Goal: Information Seeking & Learning: Learn about a topic

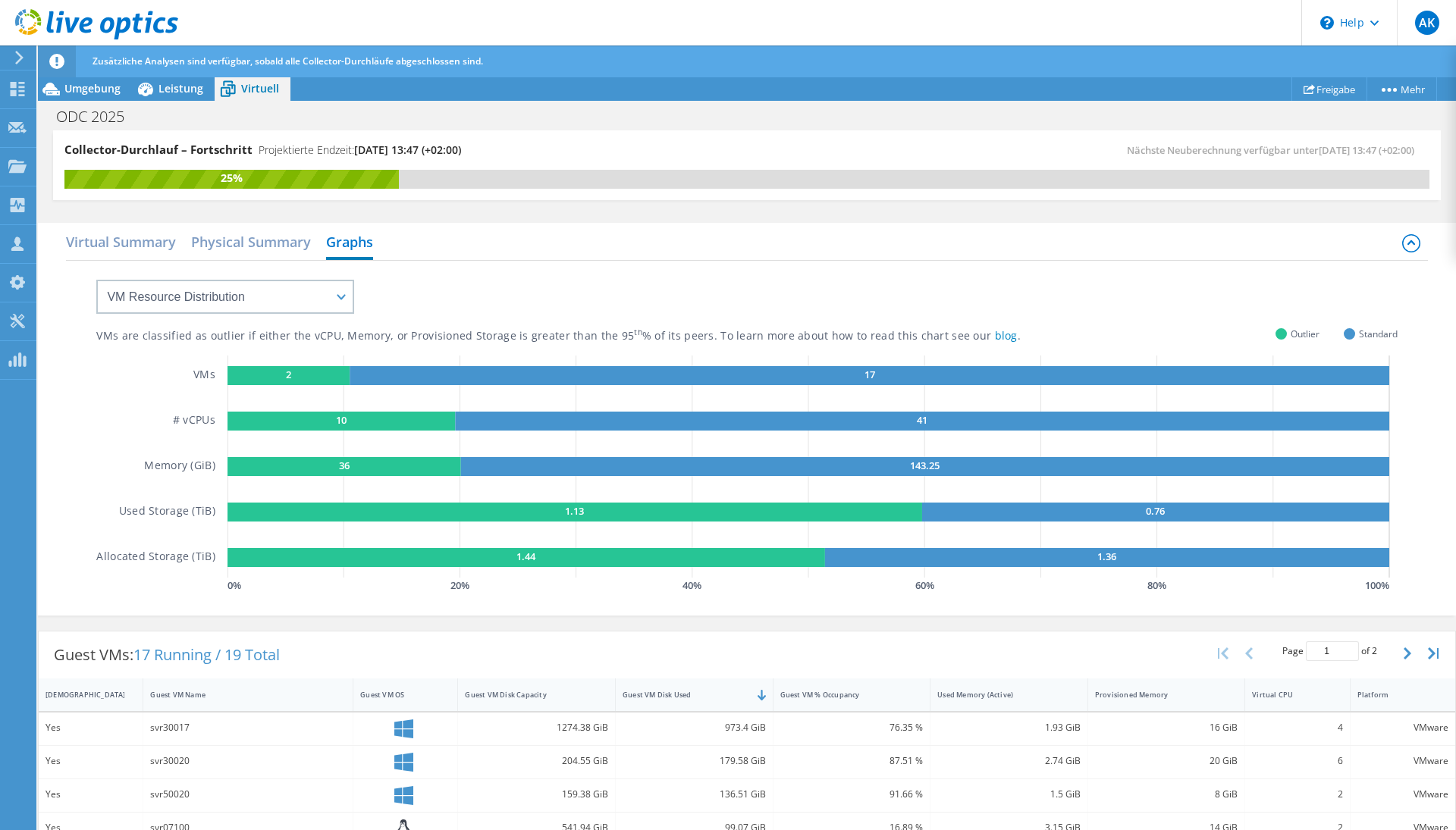
scroll to position [55, 0]
click at [855, 254] on div "Virtual Summary Physical Summary Graphs" at bounding box center [746, 244] width 1361 height 34
click at [836, 249] on div "Virtual Summary Physical Summary Graphs" at bounding box center [746, 244] width 1361 height 34
click at [1292, 334] on span "Outlier" at bounding box center [1305, 334] width 29 height 18
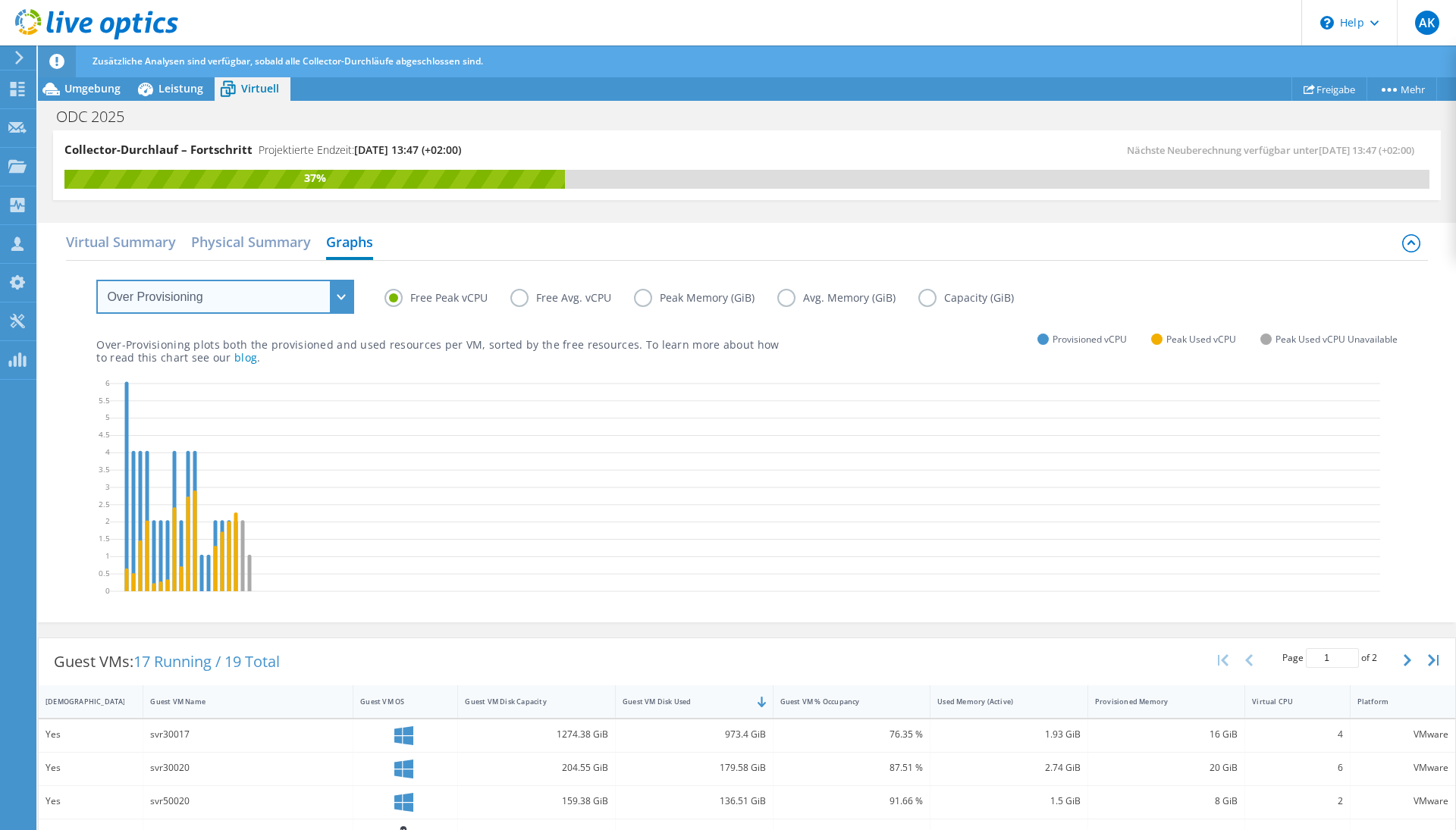
select select "VM Resource Distribution"
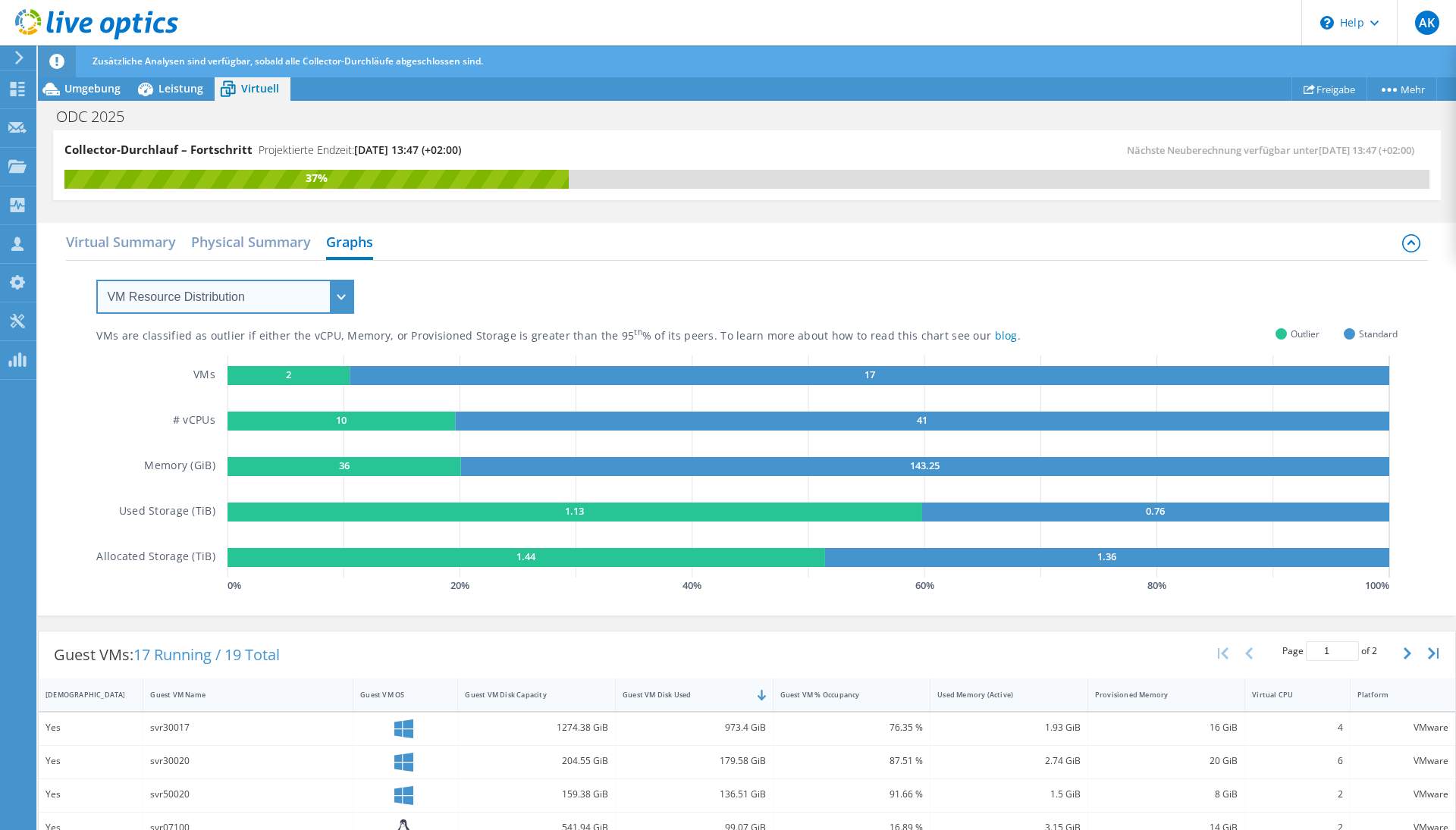
scroll to position [0, 0]
click at [279, 243] on h2 "Physical Summary" at bounding box center [251, 244] width 120 height 33
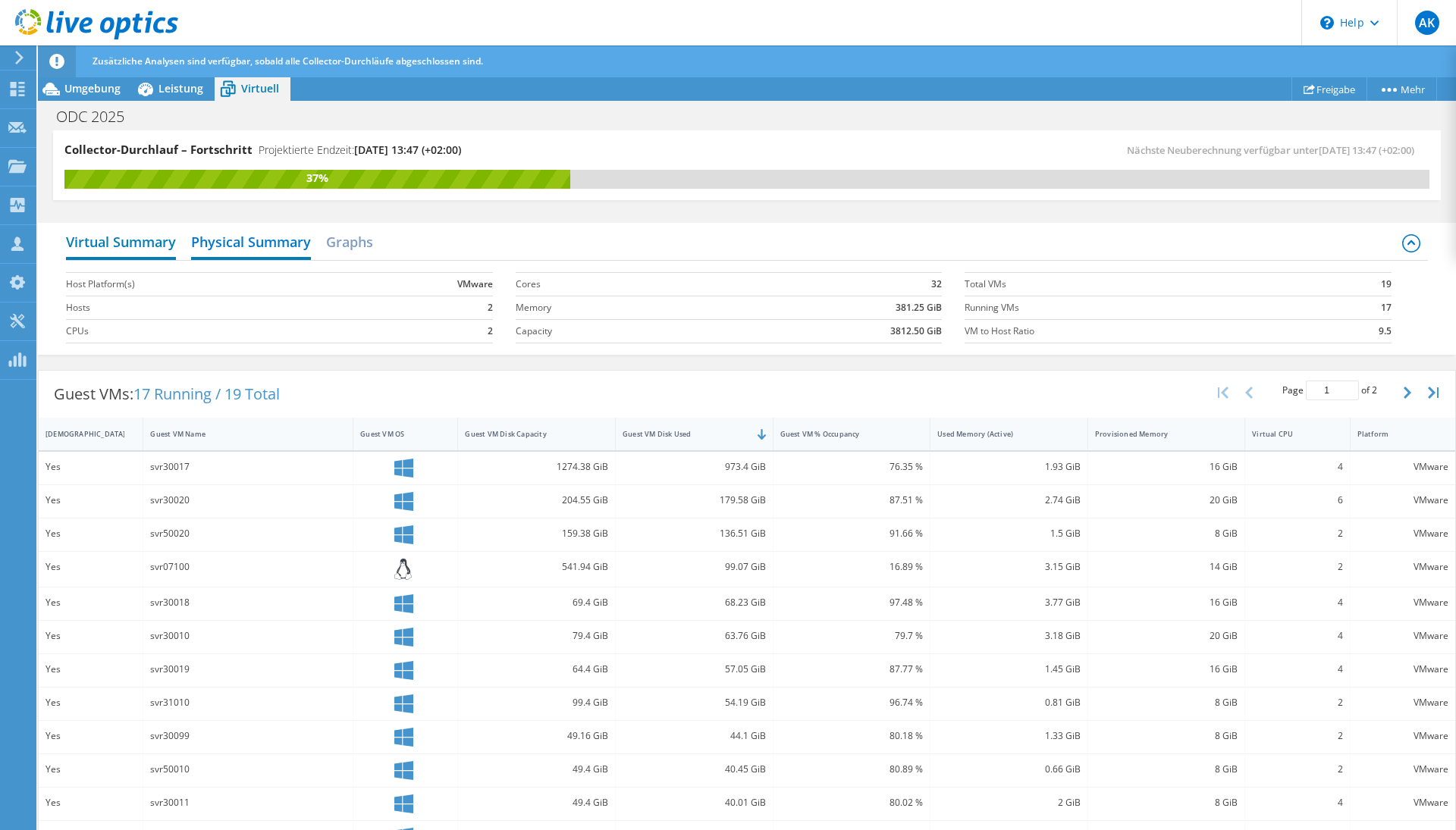
click at [130, 238] on h2 "Virtual Summary" at bounding box center [120, 244] width 110 height 33
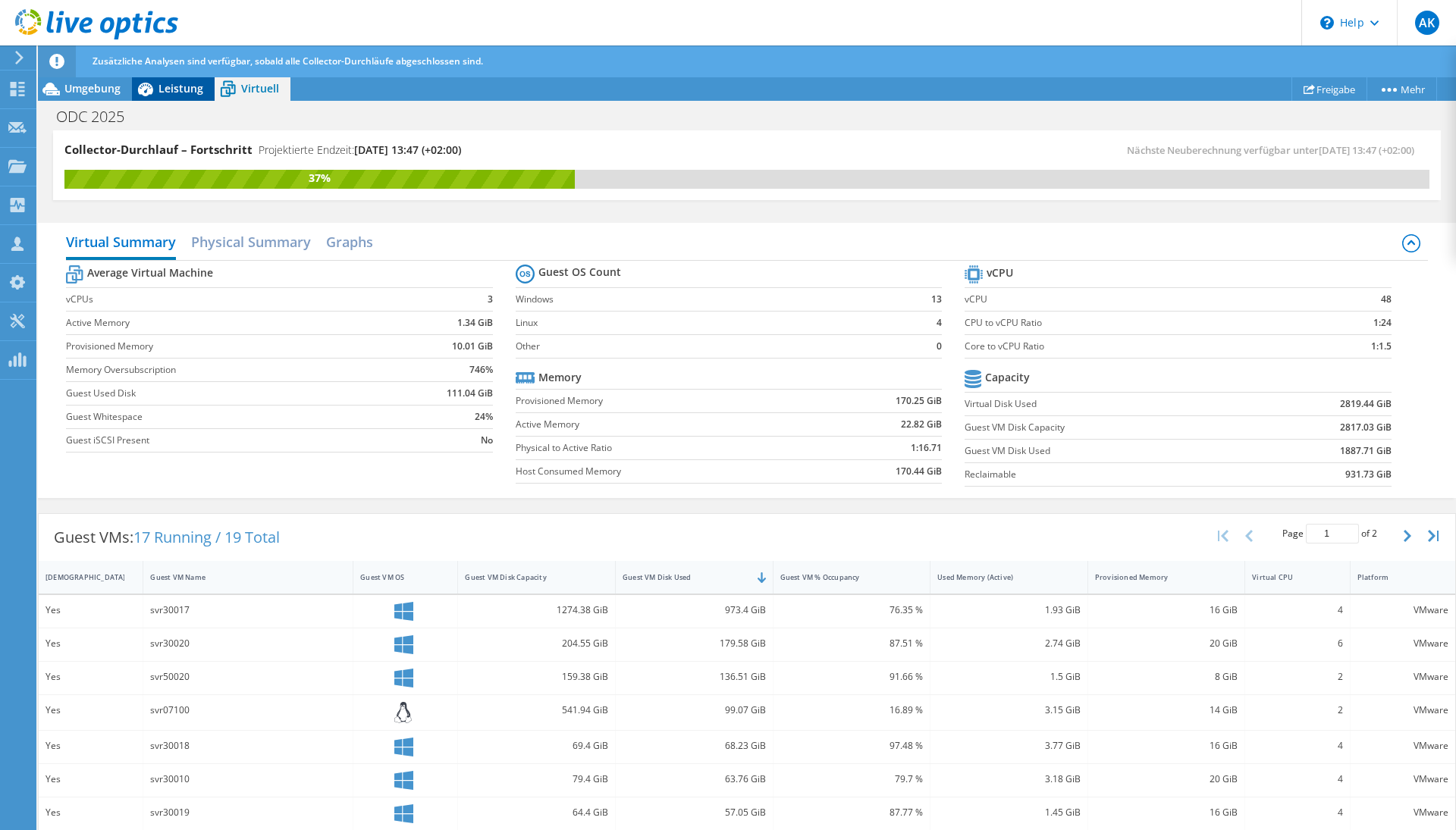
click at [183, 92] on span "Leistung" at bounding box center [180, 88] width 45 height 14
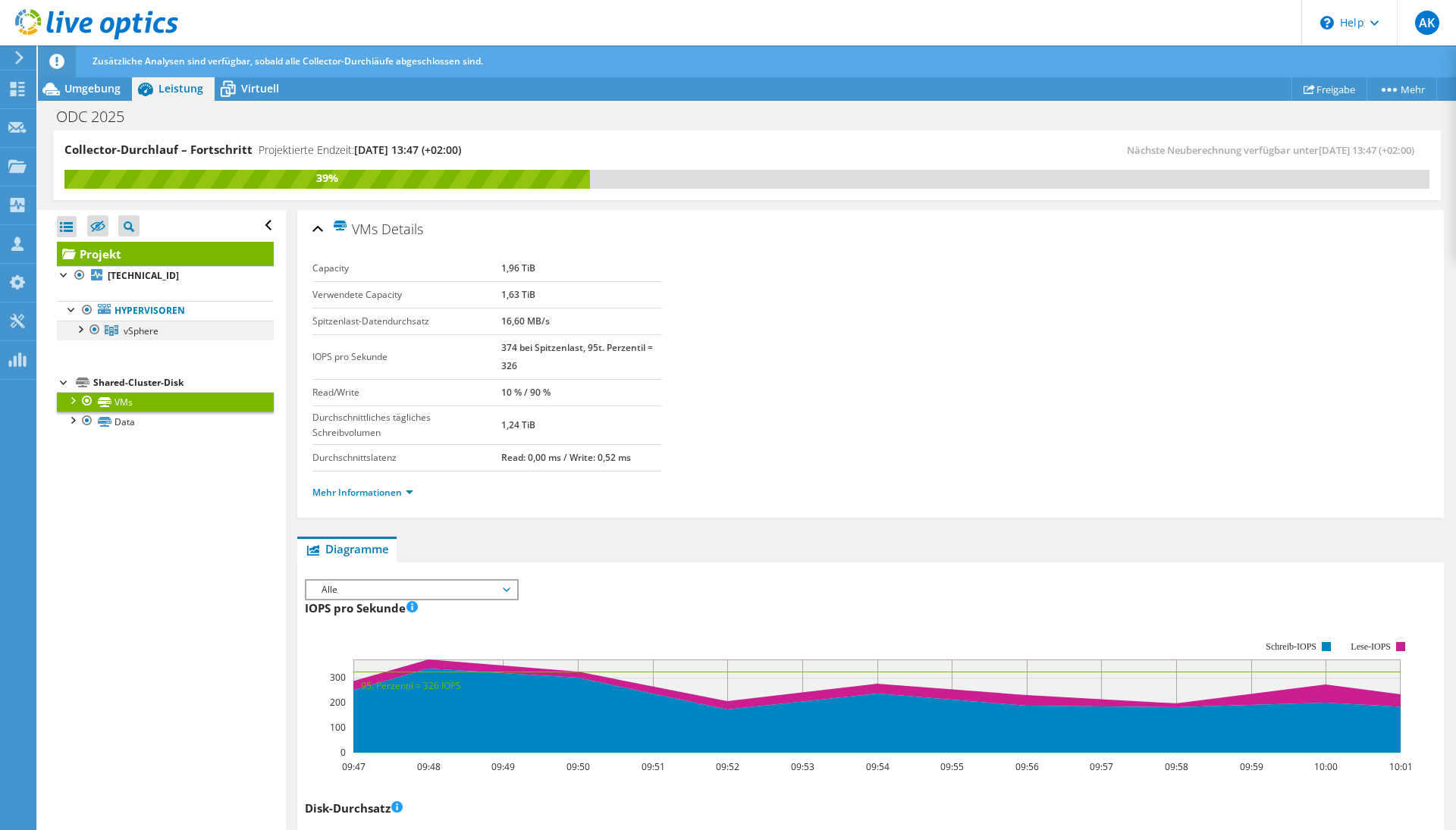
click at [80, 329] on div at bounding box center [79, 328] width 15 height 15
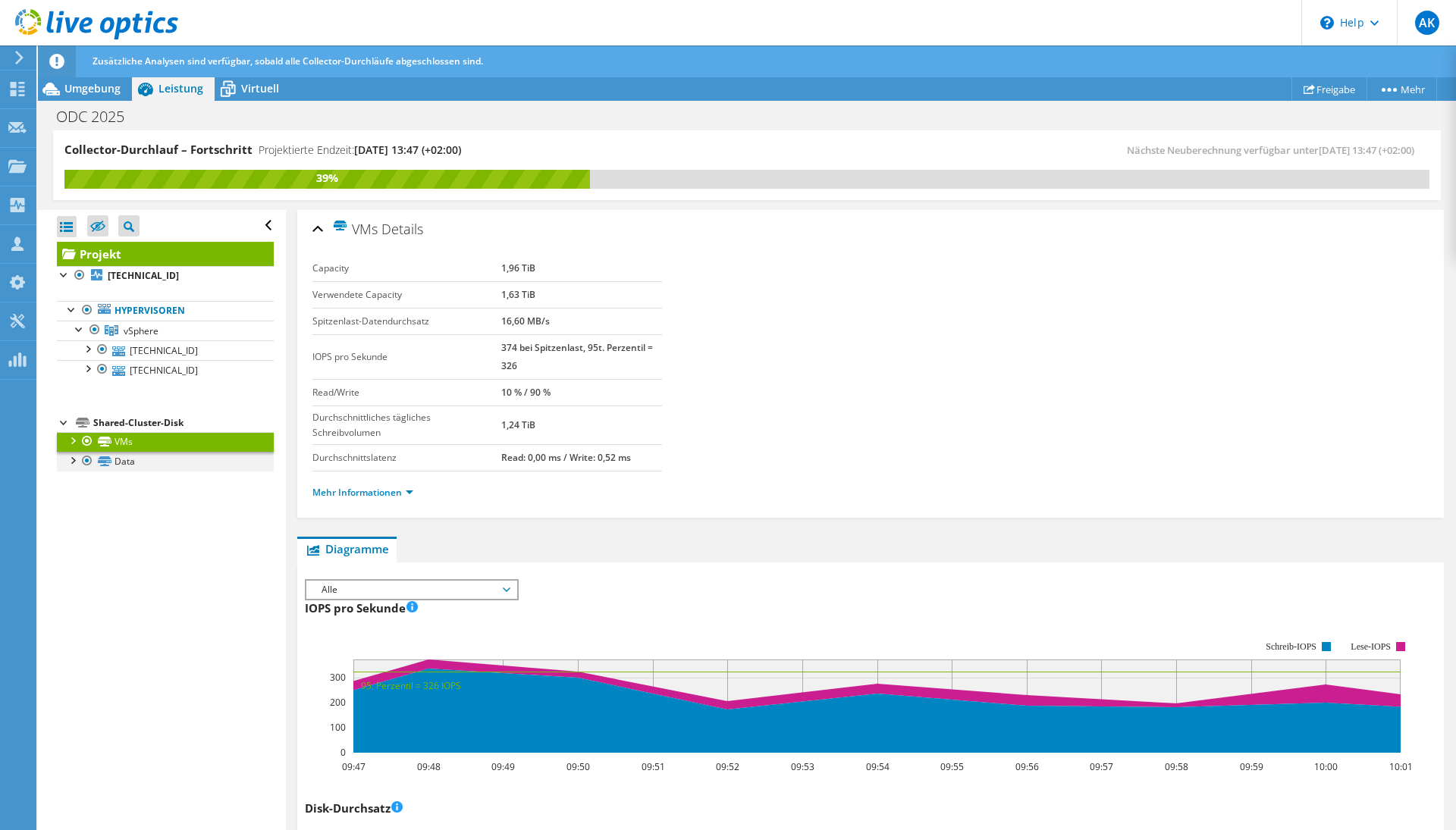
click at [69, 465] on div at bounding box center [71, 459] width 15 height 15
click at [91, 368] on div at bounding box center [87, 368] width 15 height 15
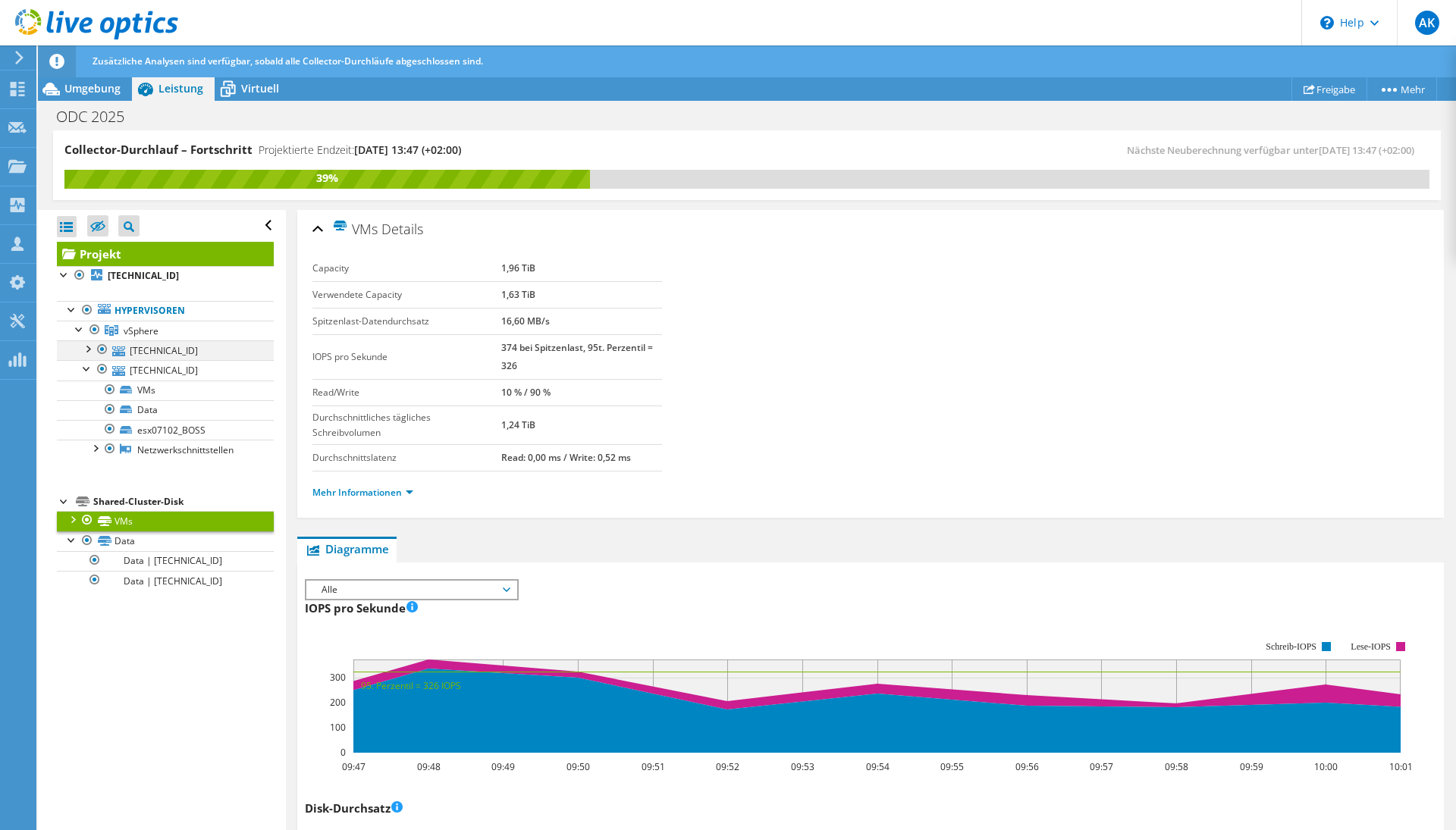
click at [90, 352] on div at bounding box center [87, 347] width 15 height 15
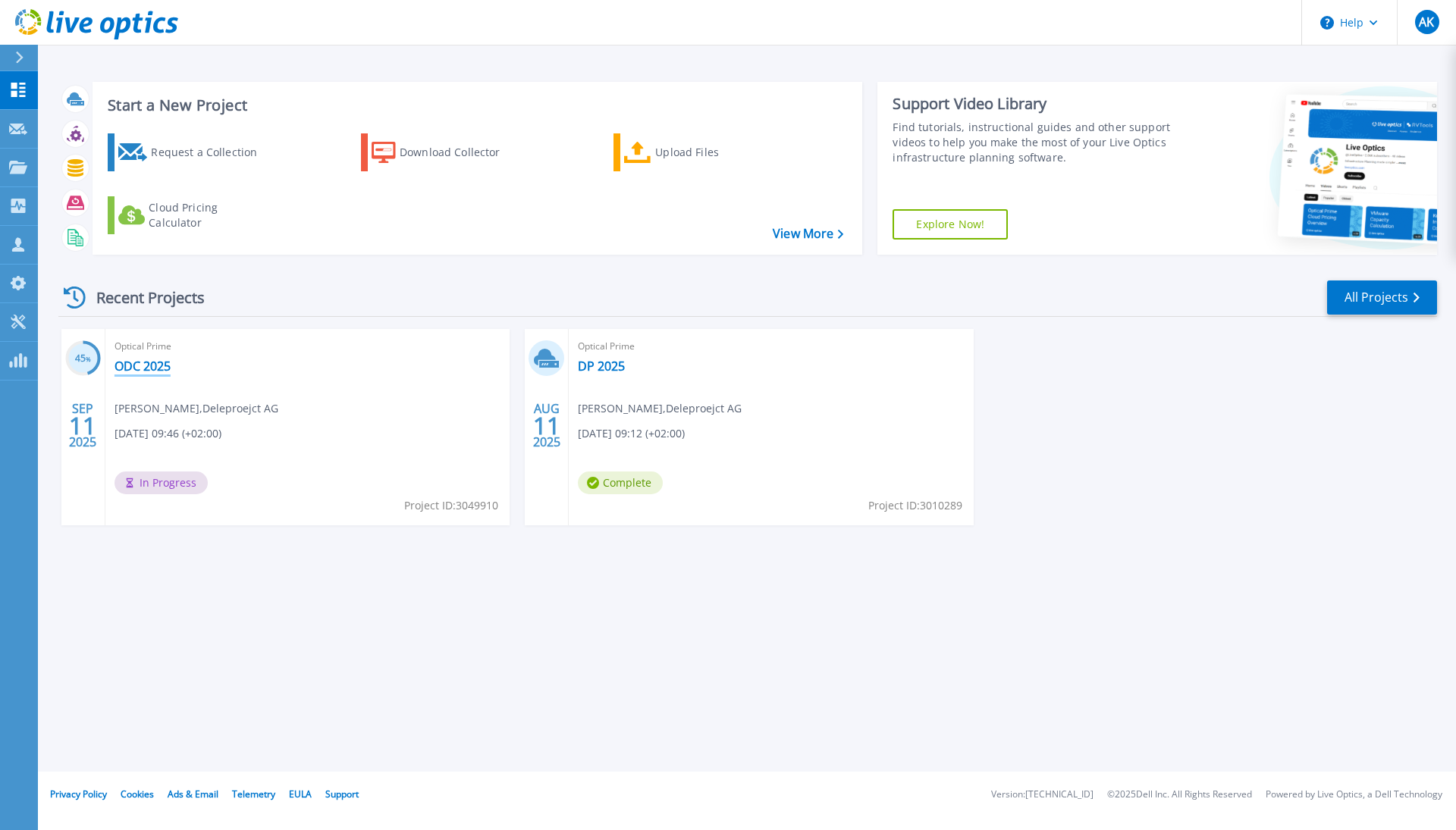
click at [149, 367] on link "ODC 2025" at bounding box center [142, 366] width 56 height 15
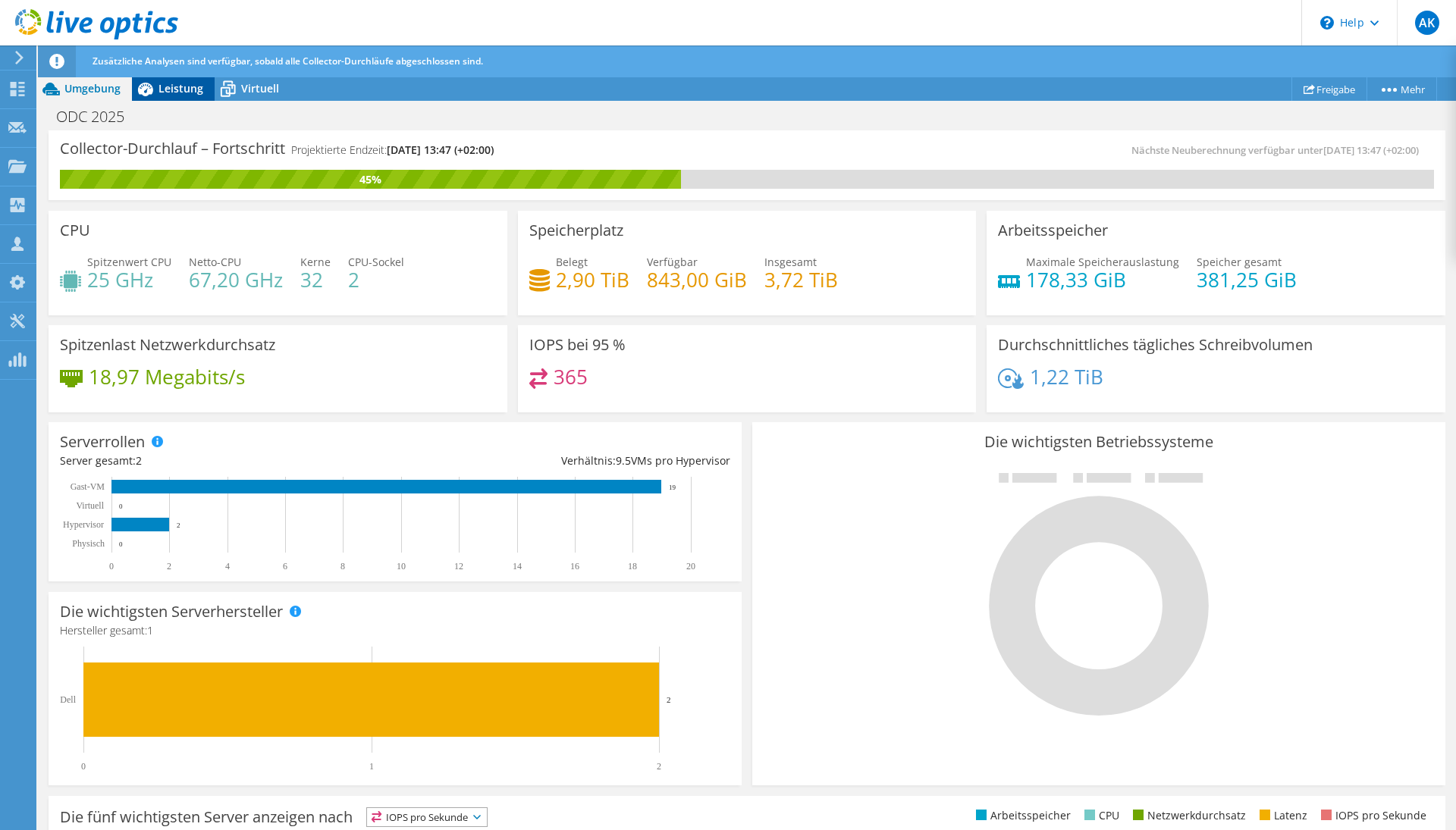
click at [175, 92] on span "Leistung" at bounding box center [180, 88] width 45 height 14
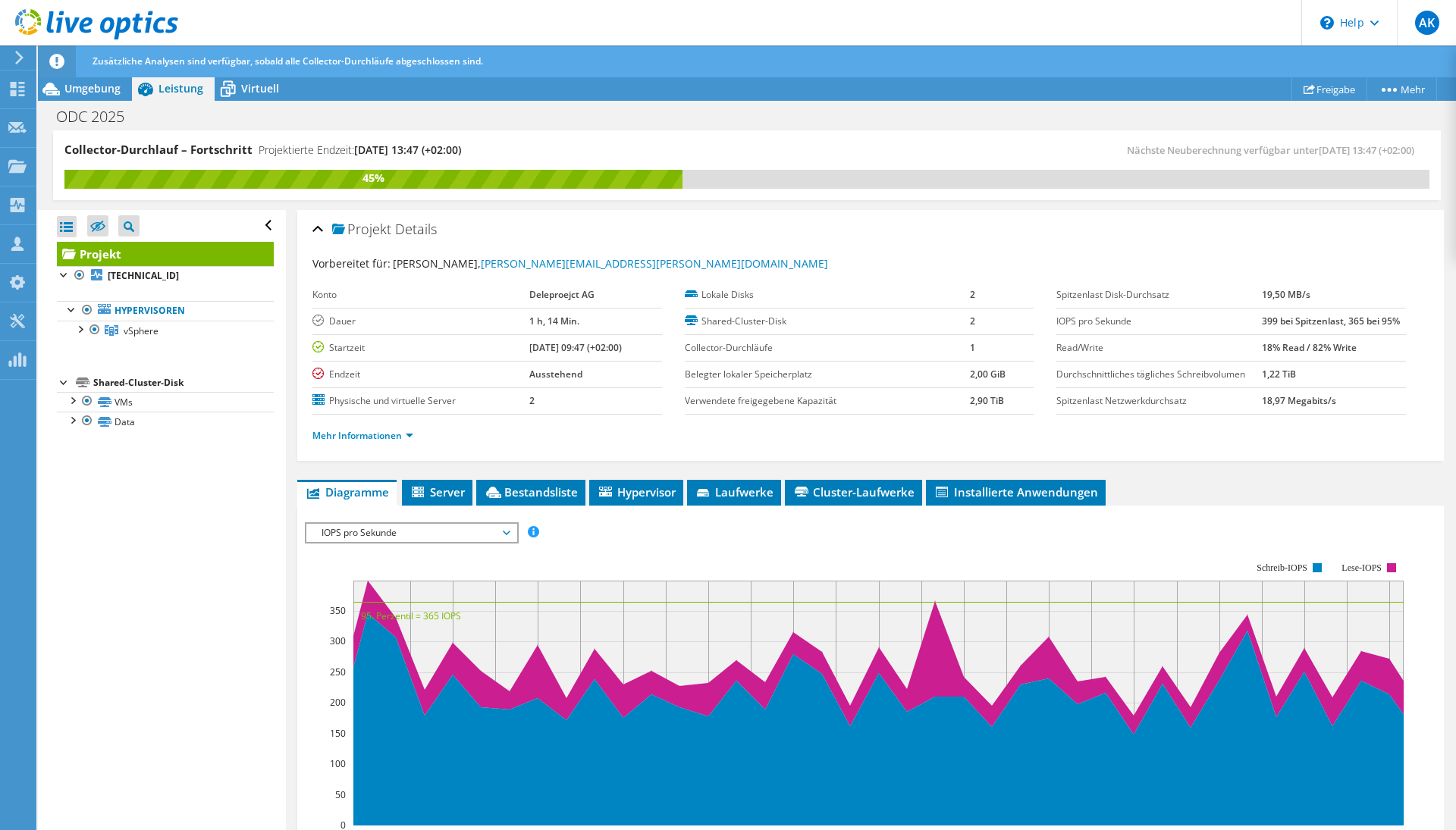
click at [420, 535] on span "IOPS pro Sekunde" at bounding box center [411, 533] width 195 height 18
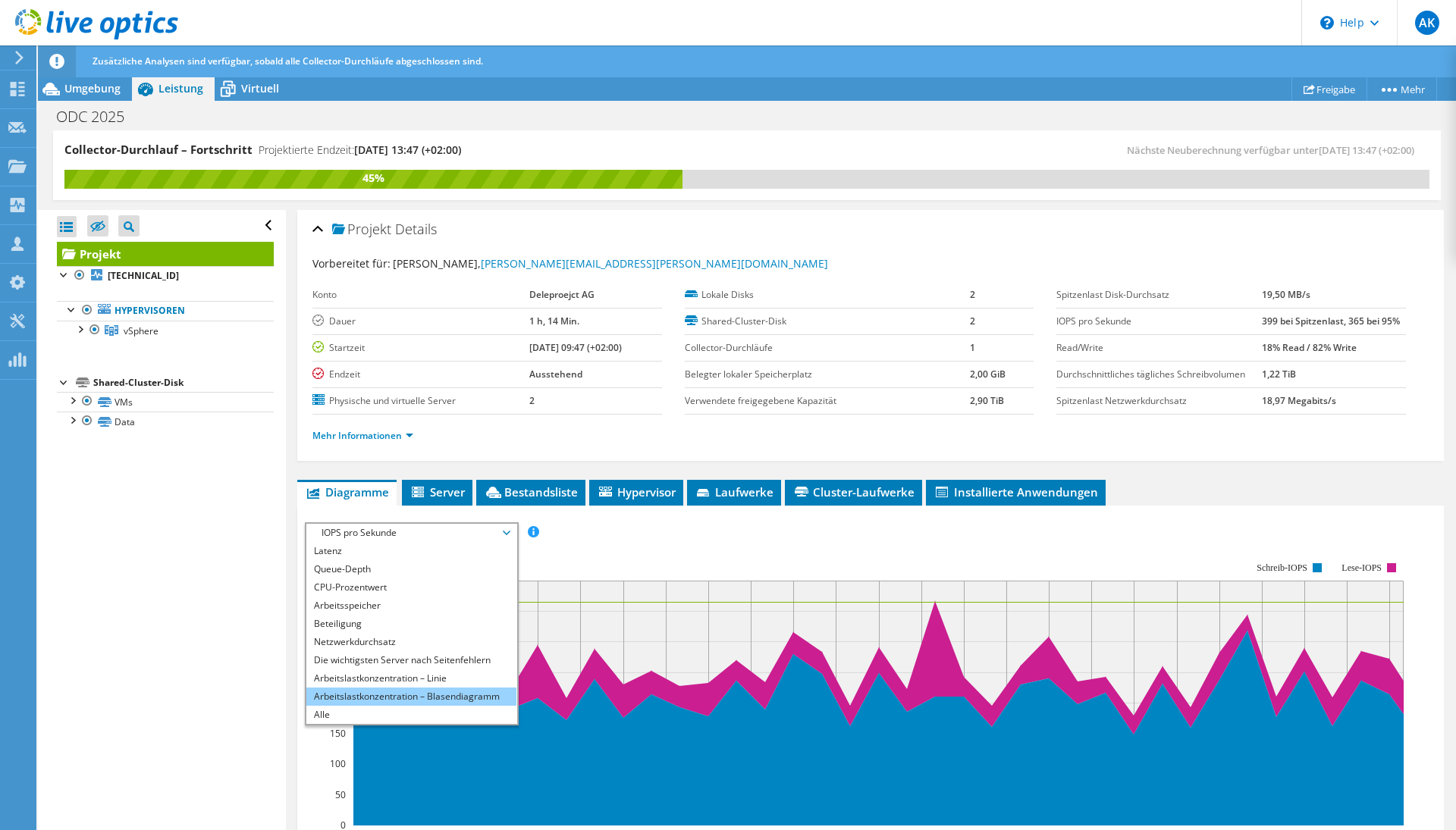
scroll to position [55, 0]
click at [366, 710] on li "Alle" at bounding box center [411, 715] width 210 height 18
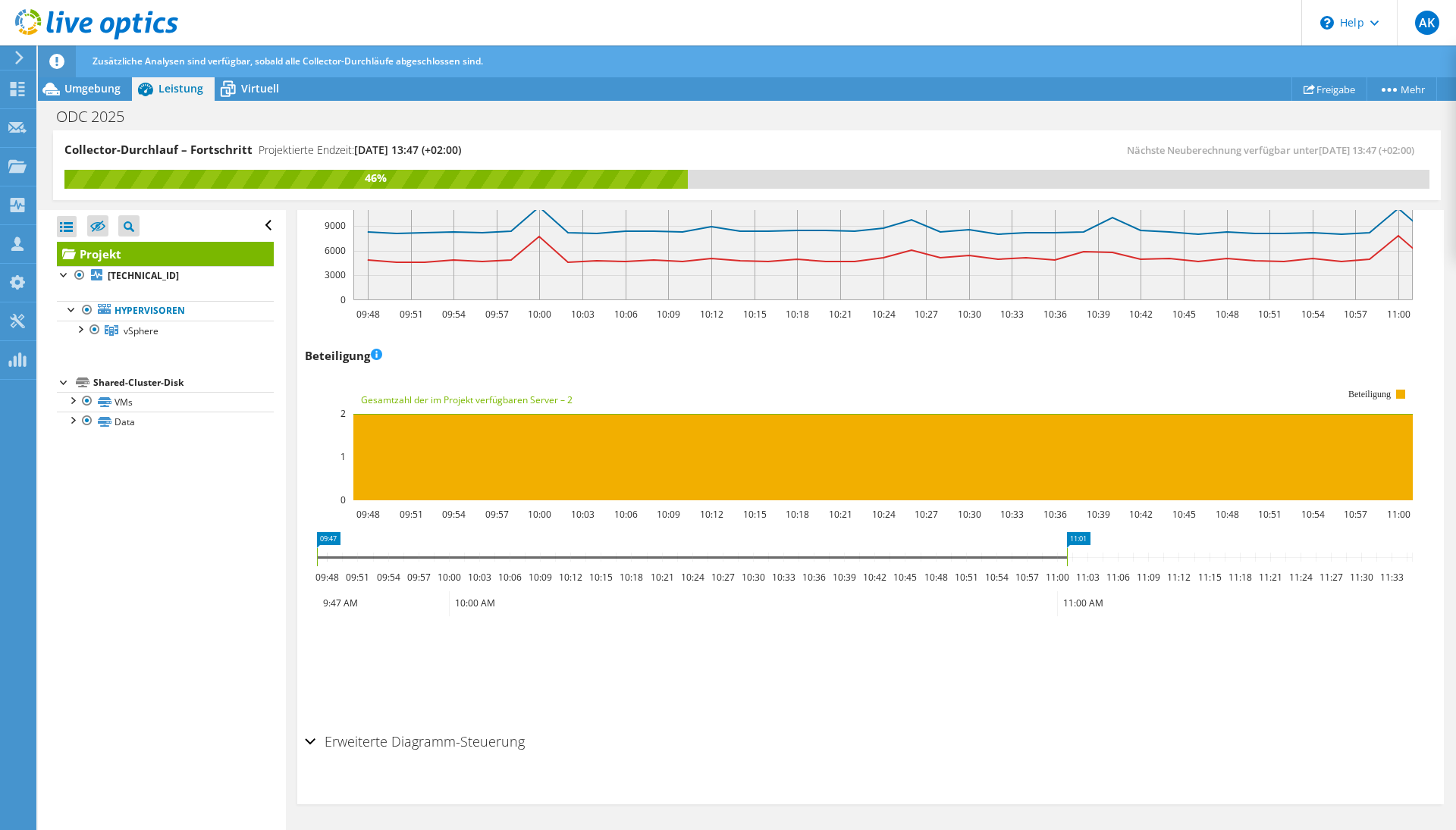
scroll to position [1800, 0]
click at [262, 91] on span "Virtuell" at bounding box center [259, 88] width 38 height 14
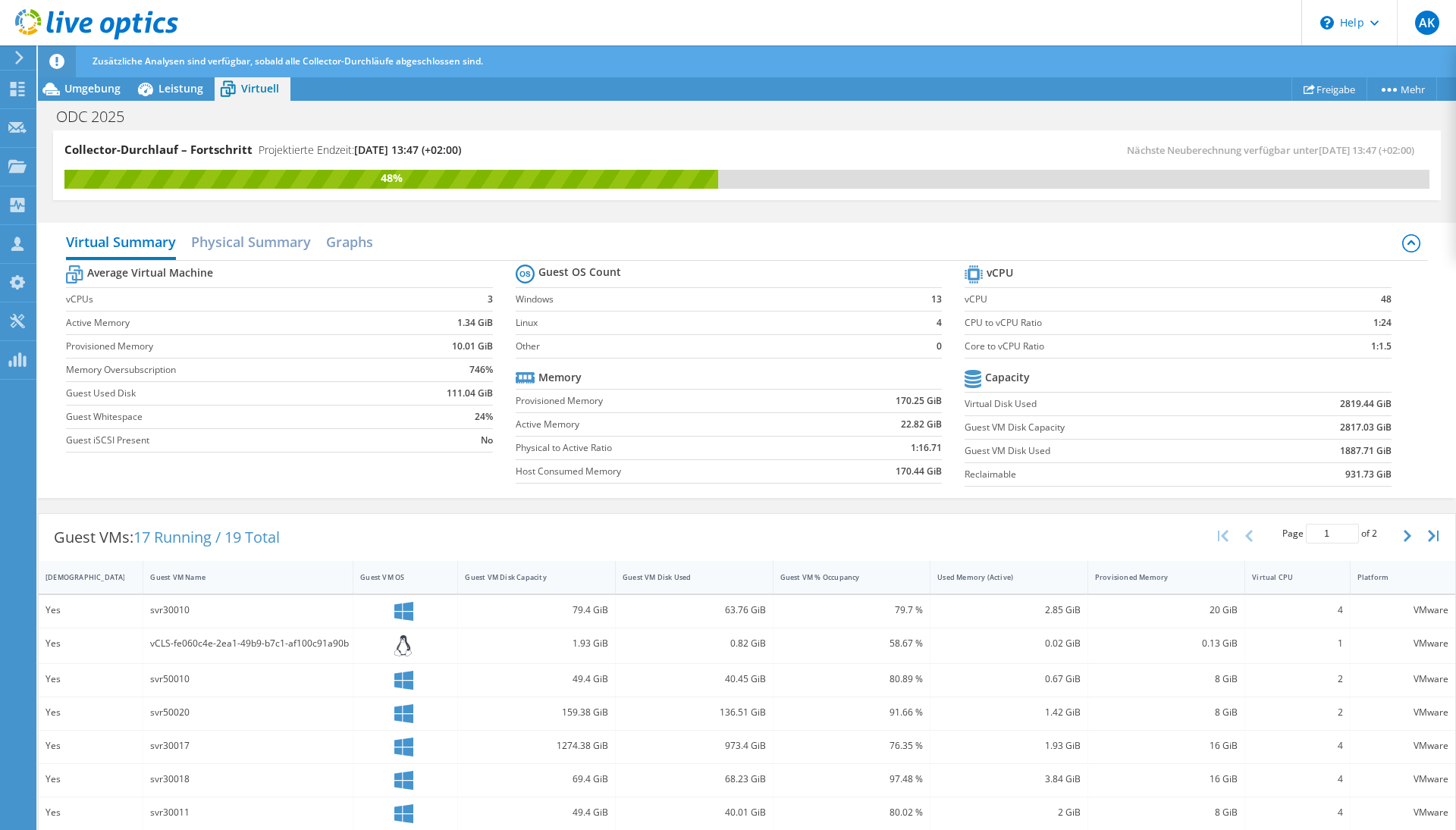
scroll to position [0, 0]
click at [263, 245] on h2 "Physical Summary" at bounding box center [251, 244] width 120 height 33
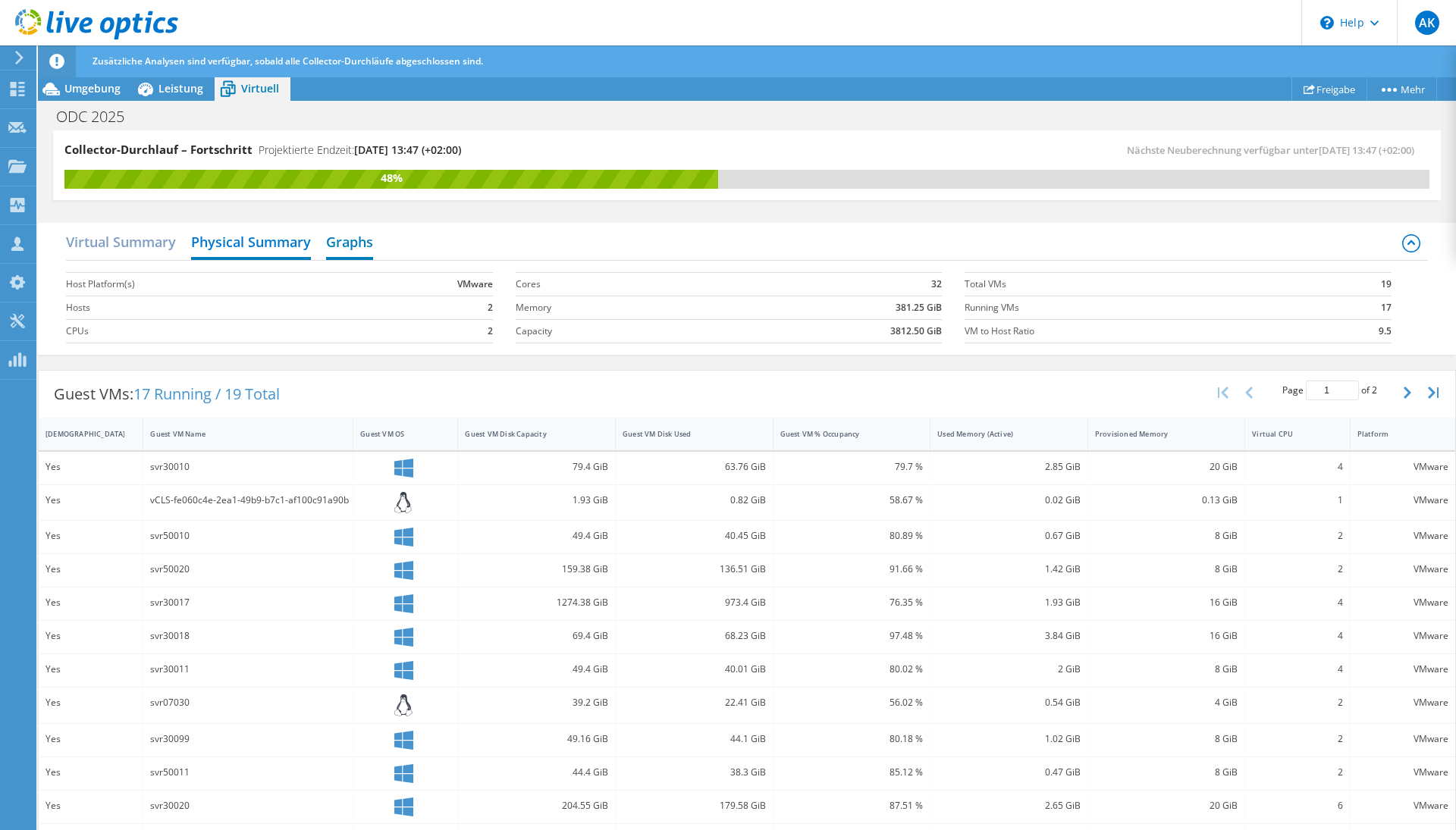
click at [357, 244] on h2 "Graphs" at bounding box center [349, 244] width 47 height 33
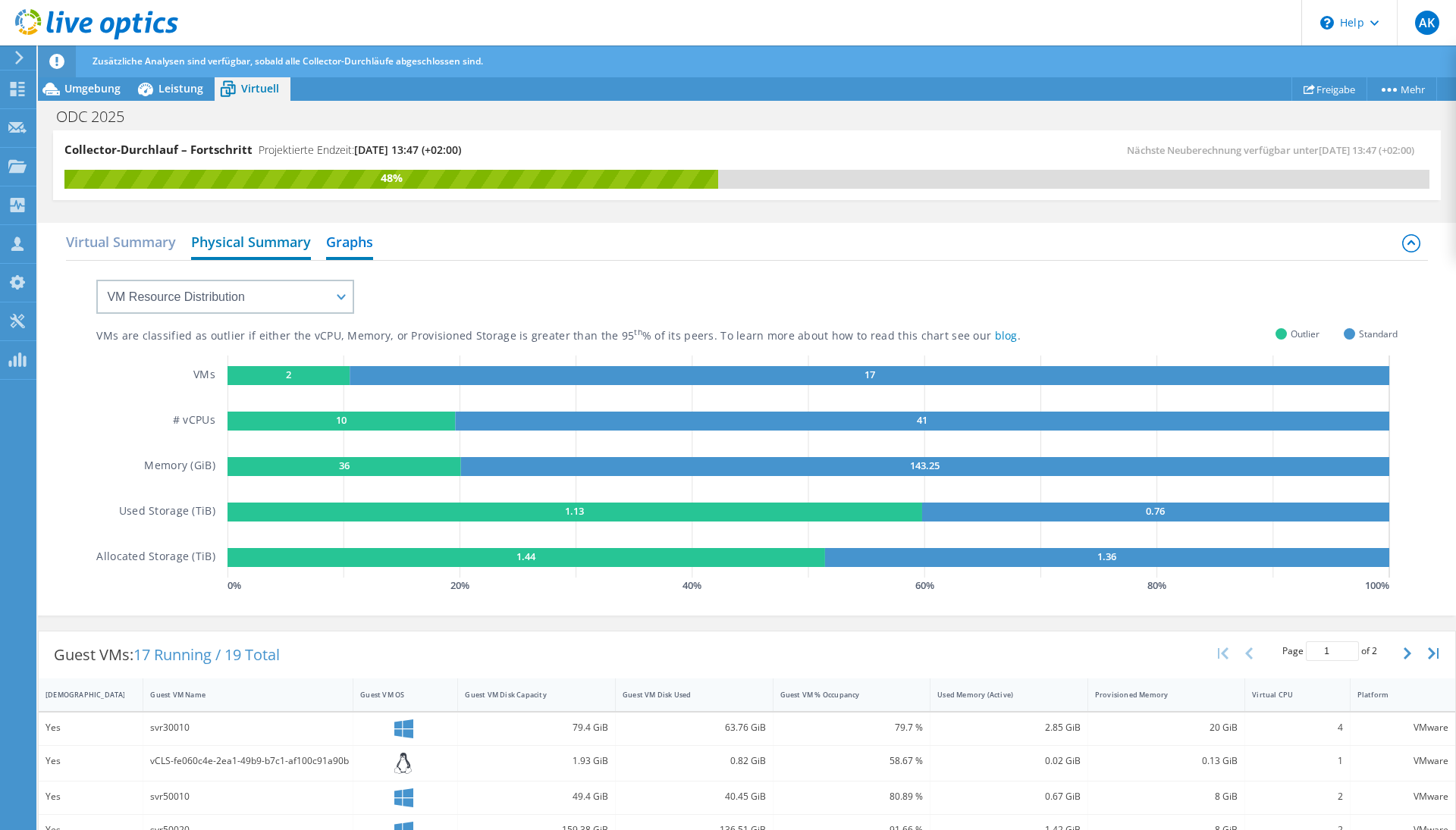
click at [284, 256] on h2 "Physical Summary" at bounding box center [251, 244] width 120 height 33
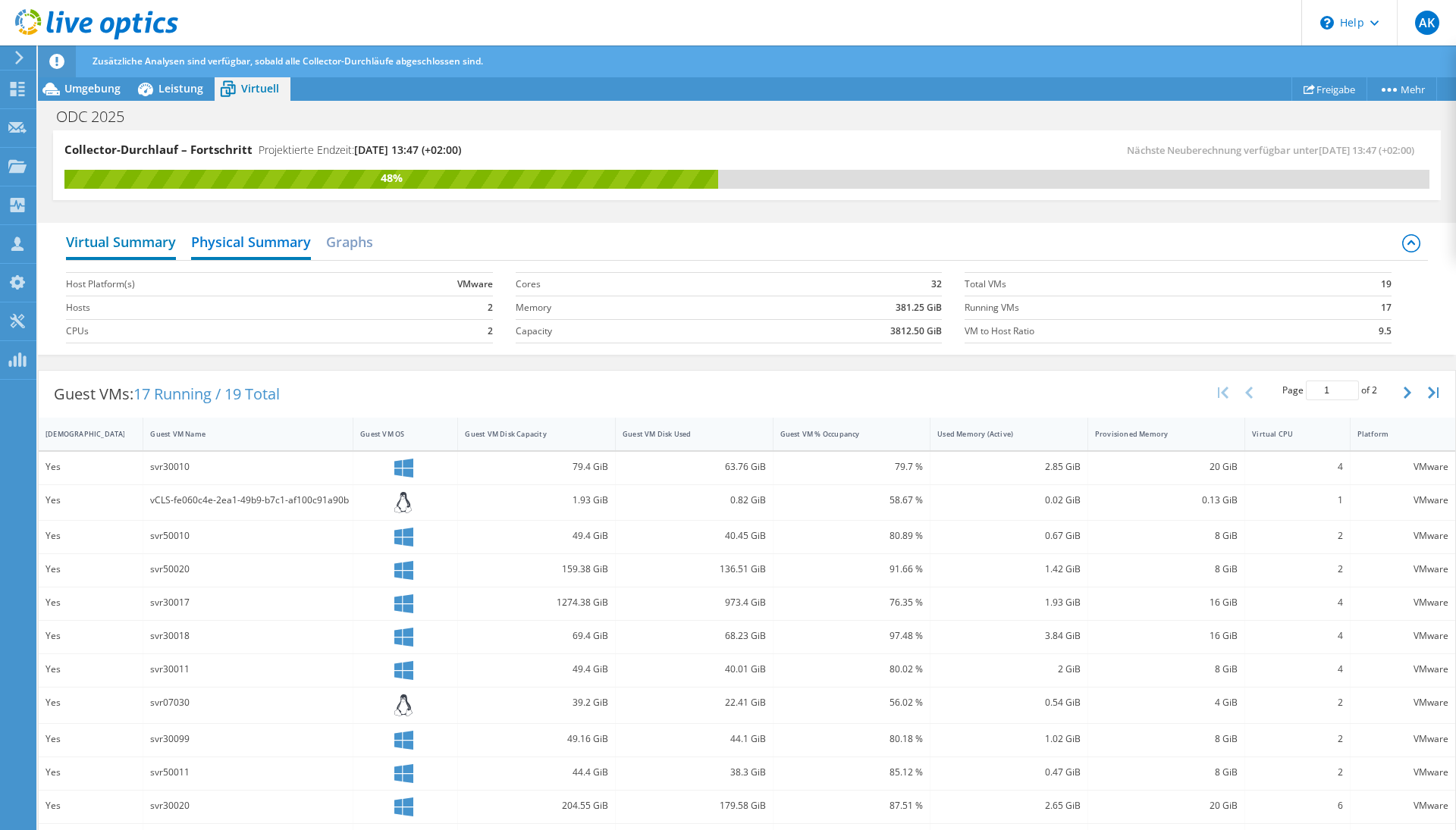
click at [163, 246] on h2 "Virtual Summary" at bounding box center [120, 244] width 110 height 33
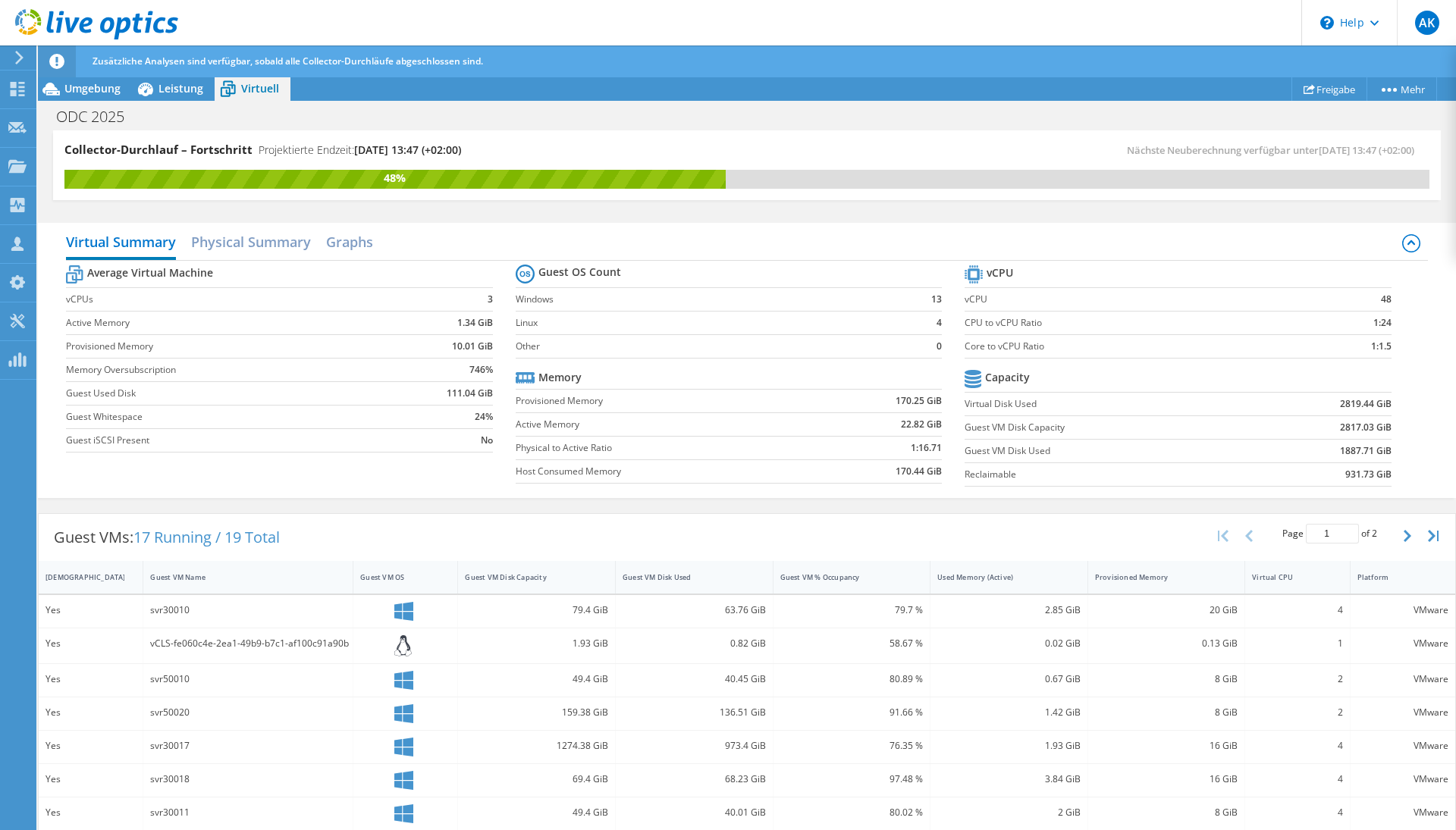
click at [821, 137] on div "Collector-Durchlauf – Fortschritt Projektierte Endzeit: [DATE] 13:47 (+02:00) N…" at bounding box center [746, 164] width 1387 height 69
